Goal: Task Accomplishment & Management: Use online tool/utility

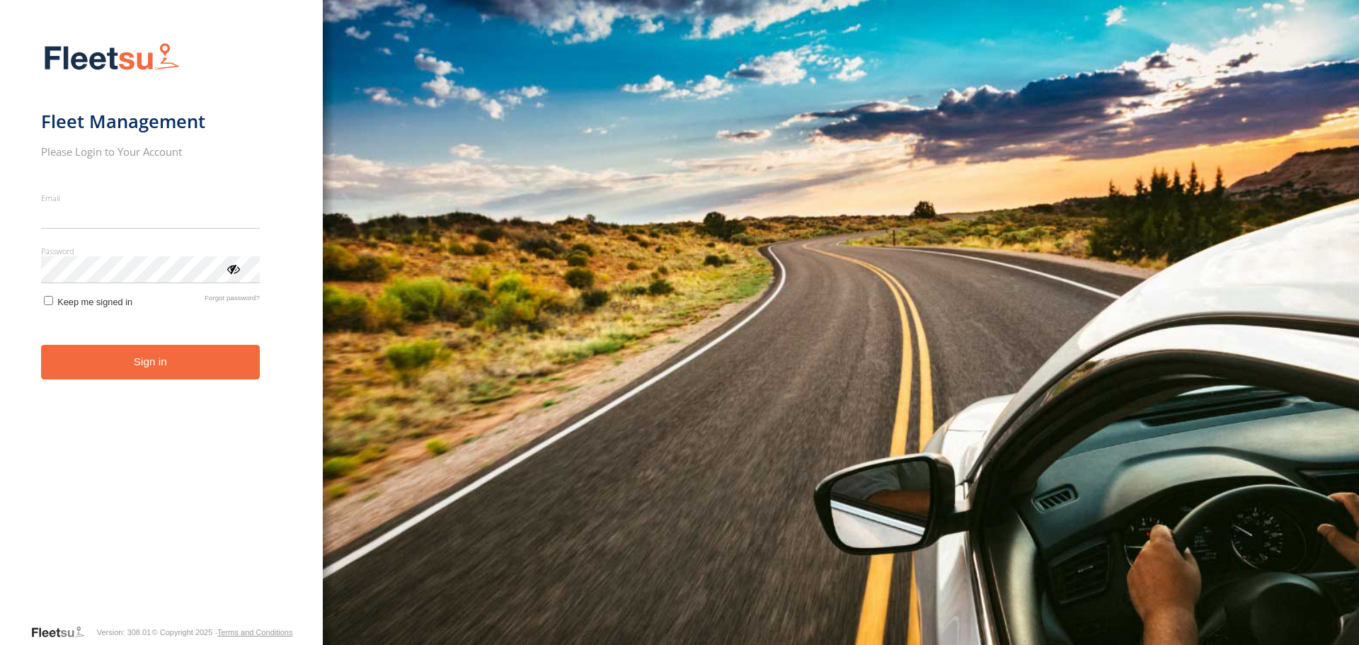
type input "**********"
click at [148, 366] on button "Sign in" at bounding box center [150, 362] width 219 height 35
click at [147, 358] on button "Sign in" at bounding box center [150, 362] width 219 height 35
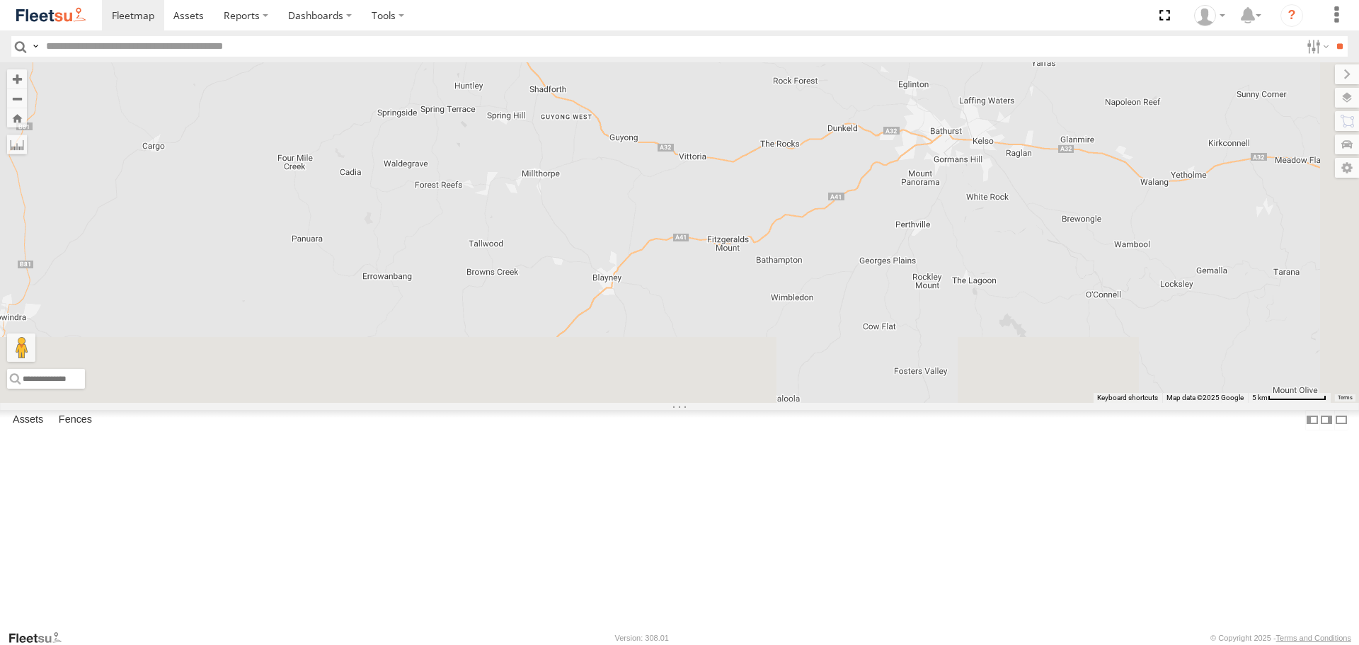
drag, startPoint x: 1011, startPoint y: 401, endPoint x: 785, endPoint y: 201, distance: 302.4
click at [785, 201] on div "LDV VAN Ford Transit 2019" at bounding box center [679, 232] width 1359 height 340
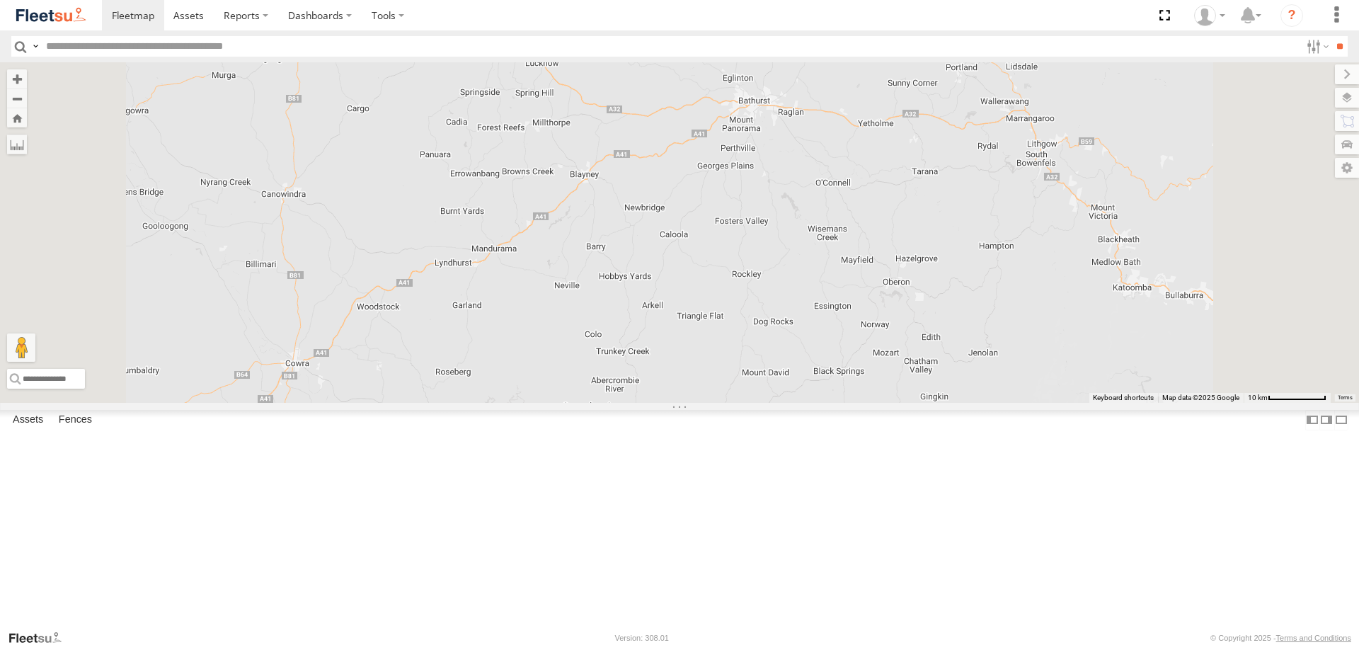
drag, startPoint x: 892, startPoint y: 202, endPoint x: 822, endPoint y: 263, distance: 92.8
click at [849, 282] on div "2" at bounding box center [679, 232] width 1359 height 340
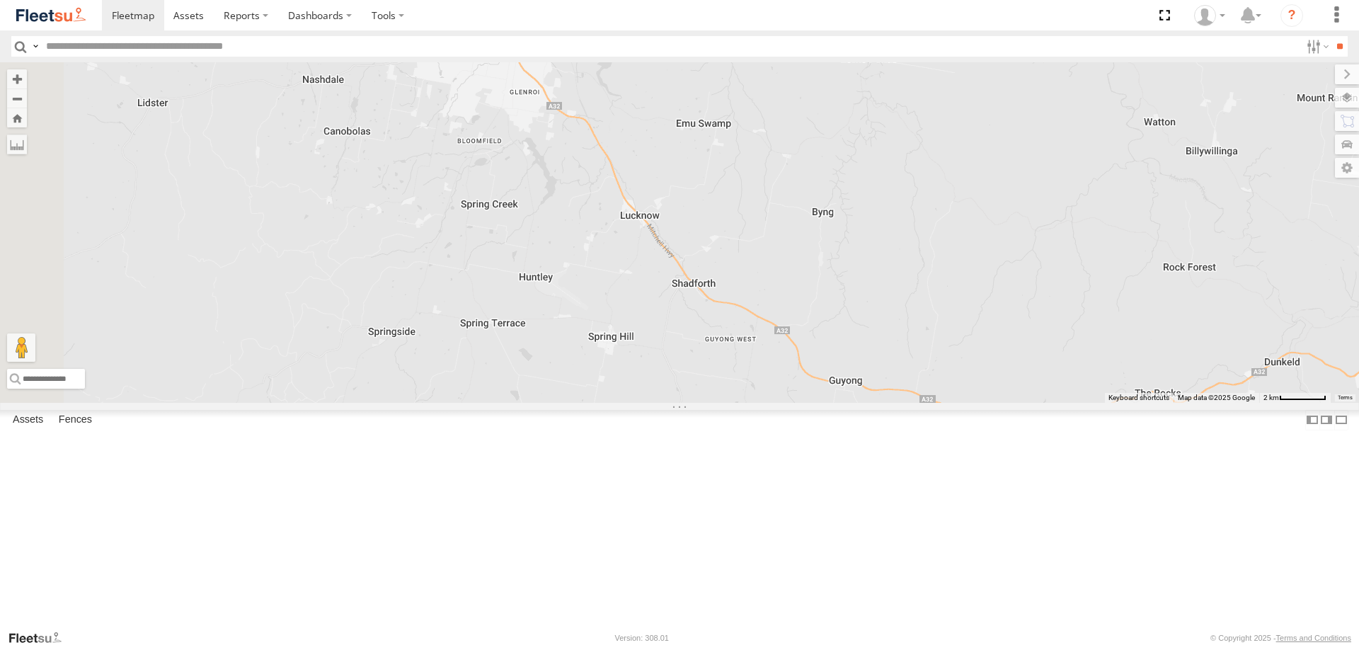
drag, startPoint x: 491, startPoint y: 217, endPoint x: 996, endPoint y: 260, distance: 506.5
click at [996, 260] on div at bounding box center [679, 232] width 1359 height 340
